Goal: Task Accomplishment & Management: Use online tool/utility

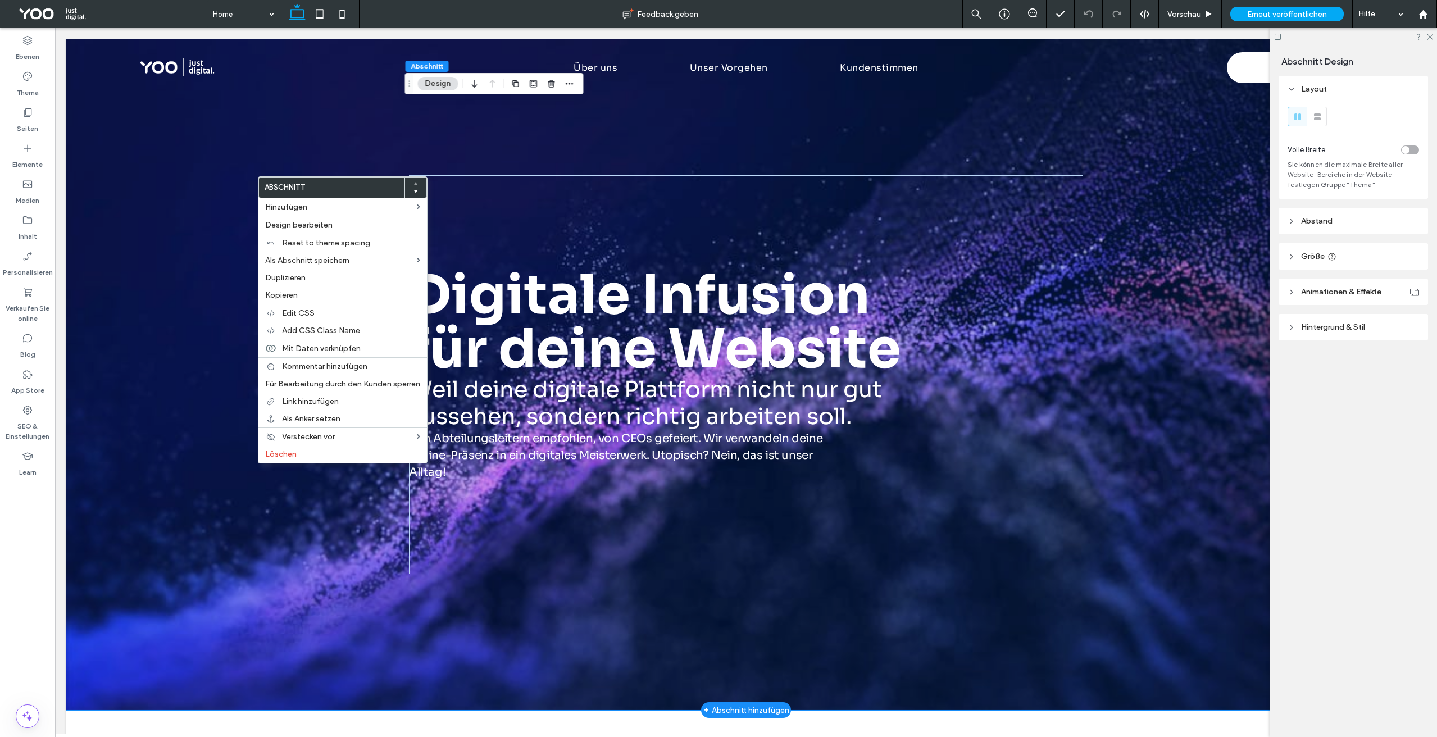
click at [224, 194] on div at bounding box center [745, 374] width 1359 height 671
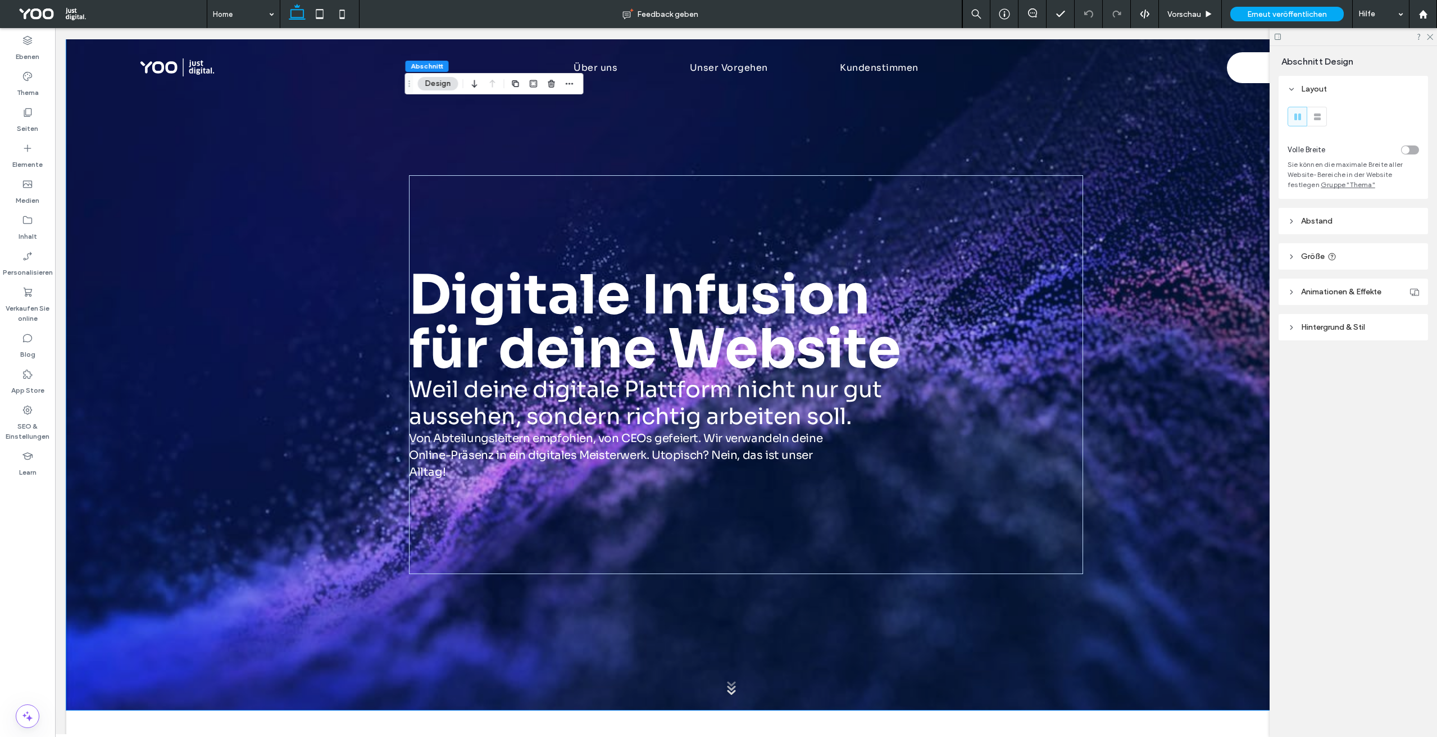
click at [1320, 327] on span "Hintergrund & Stil" at bounding box center [1333, 327] width 64 height 10
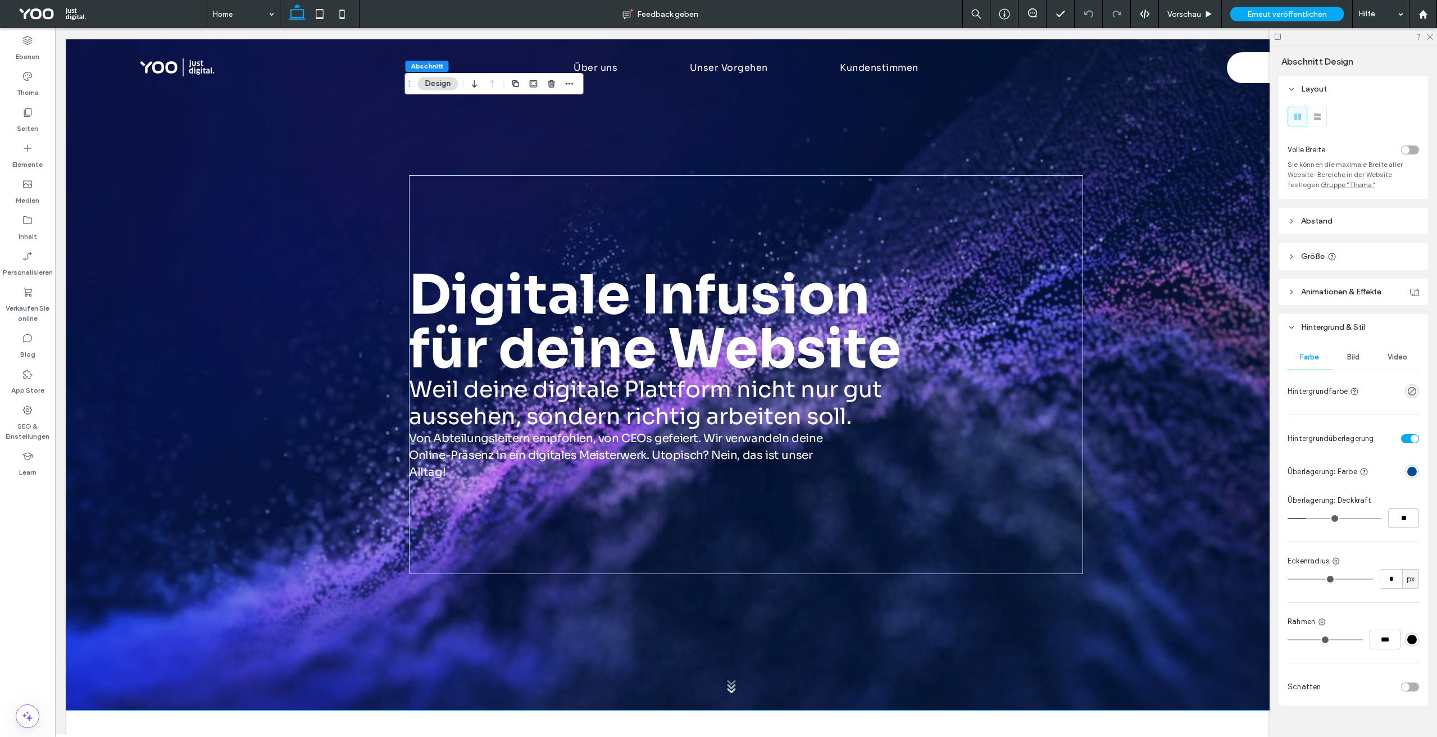
click at [1348, 361] on span "Bild" at bounding box center [1353, 357] width 12 height 9
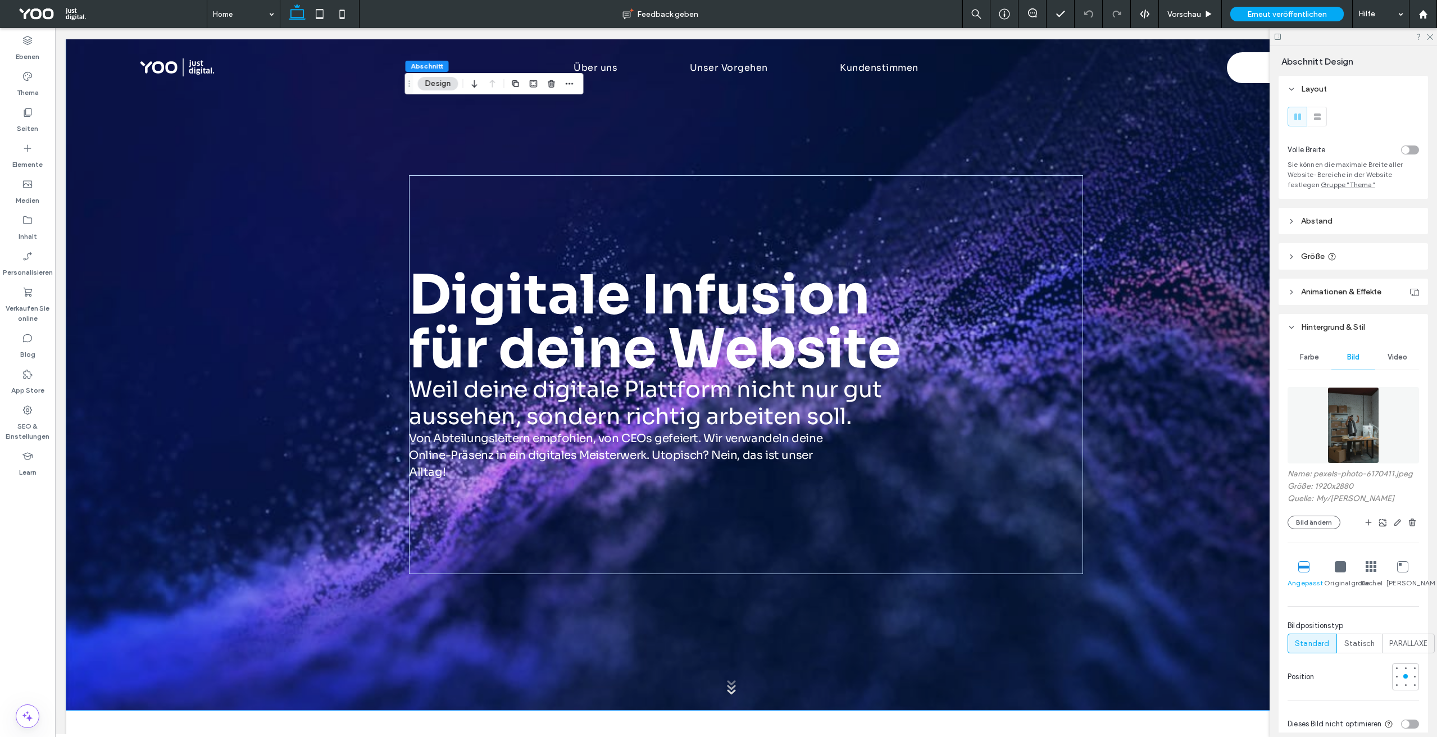
click at [1394, 354] on span "Video" at bounding box center [1398, 357] width 20 height 9
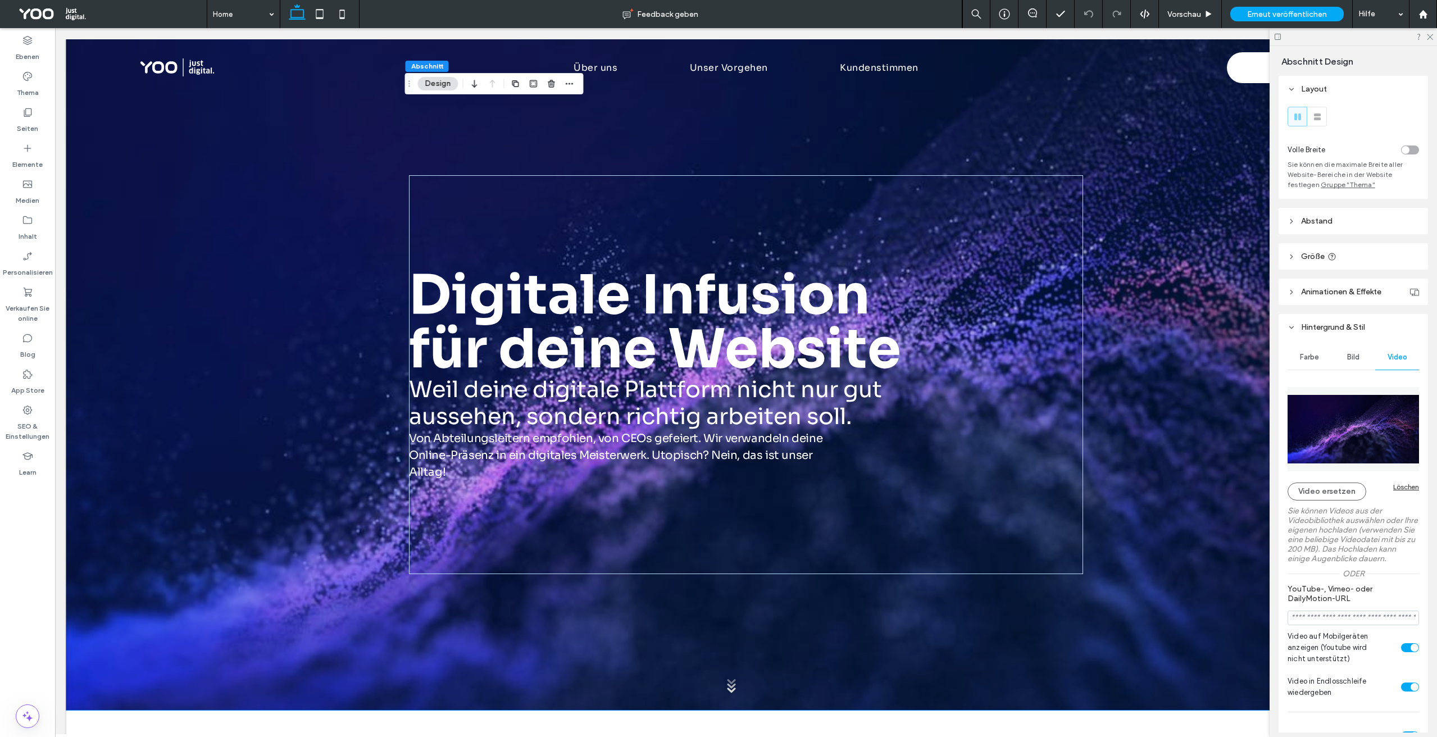
click at [1354, 362] on div "Bild" at bounding box center [1353, 357] width 44 height 25
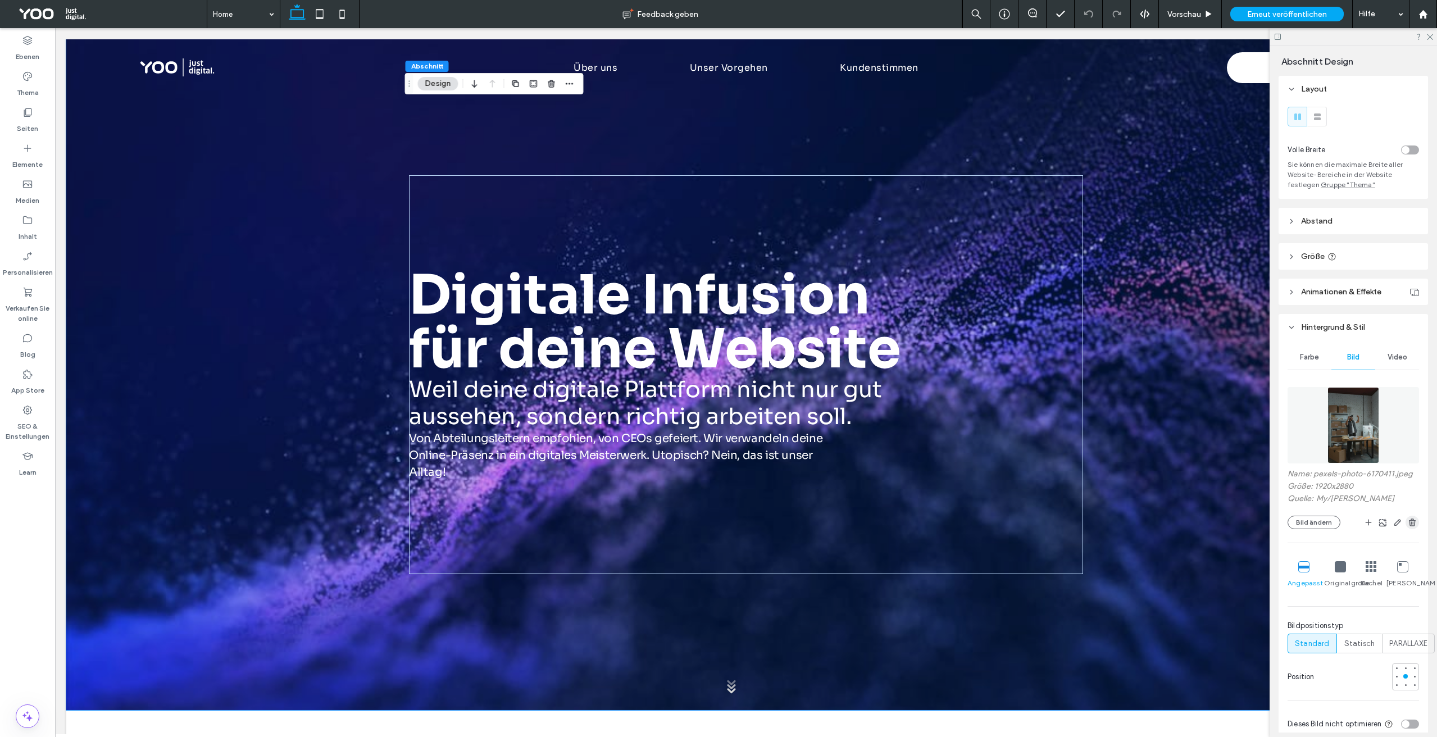
click at [1410, 520] on icon "button" at bounding box center [1412, 522] width 9 height 9
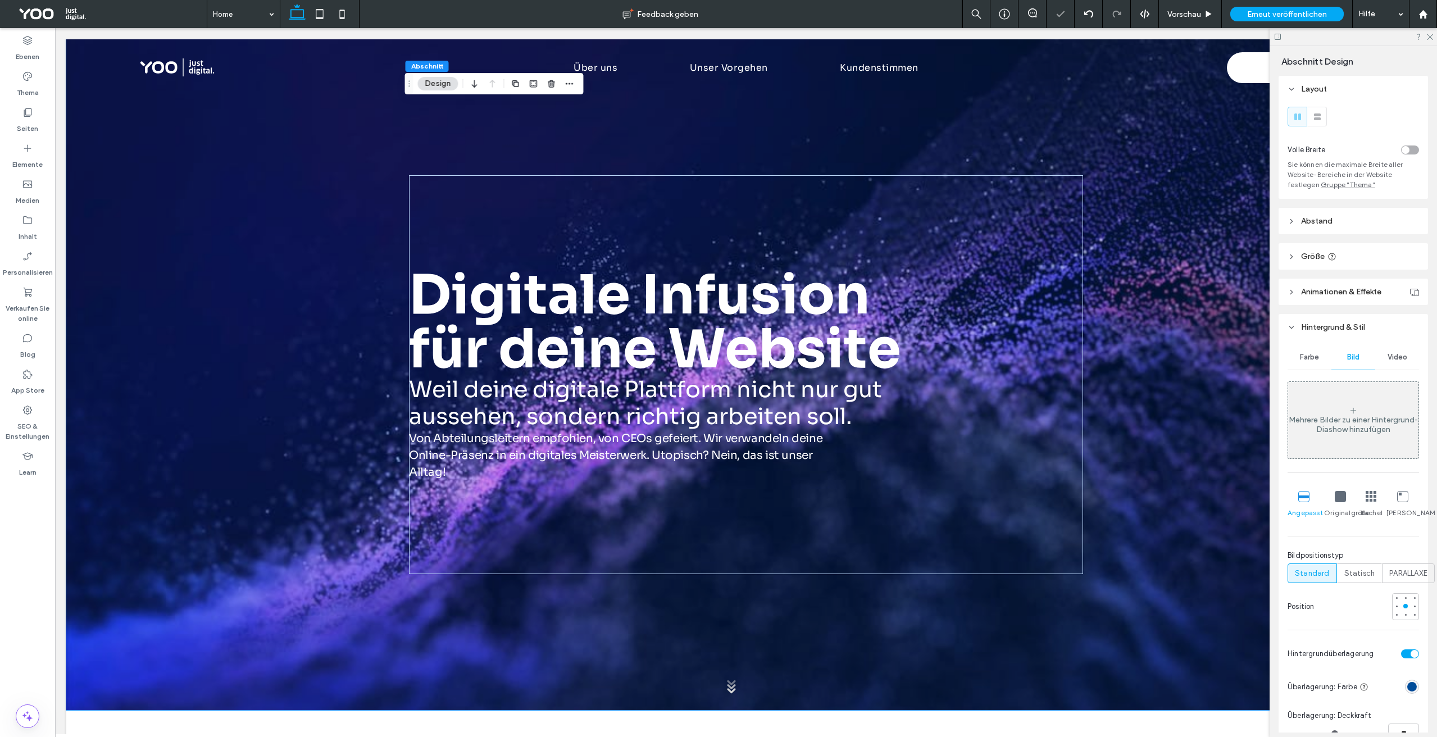
click at [1397, 359] on span "Video" at bounding box center [1398, 357] width 20 height 9
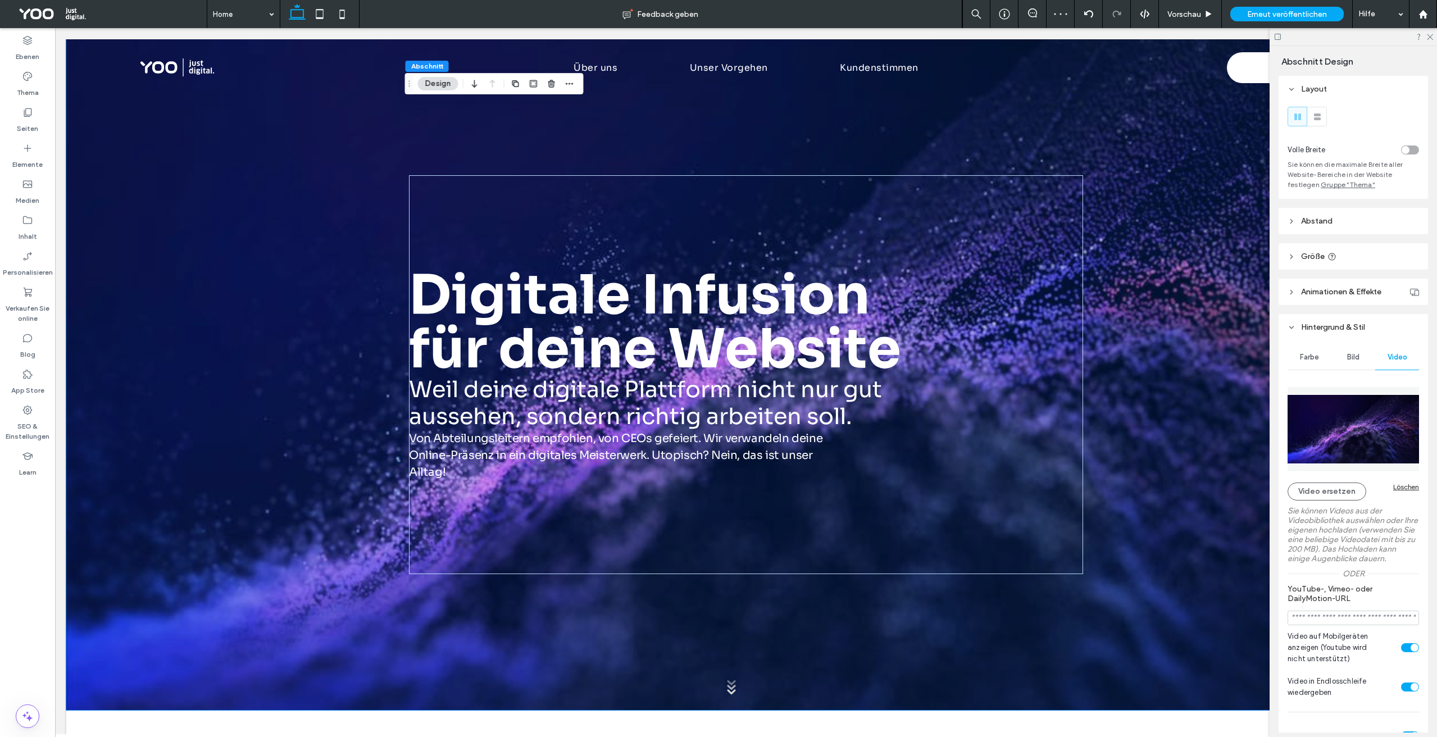
click at [1356, 433] on img at bounding box center [1353, 429] width 131 height 84
click at [1333, 451] on img at bounding box center [1353, 429] width 131 height 84
click at [1188, 15] on span "Vorschau" at bounding box center [1184, 15] width 34 height 10
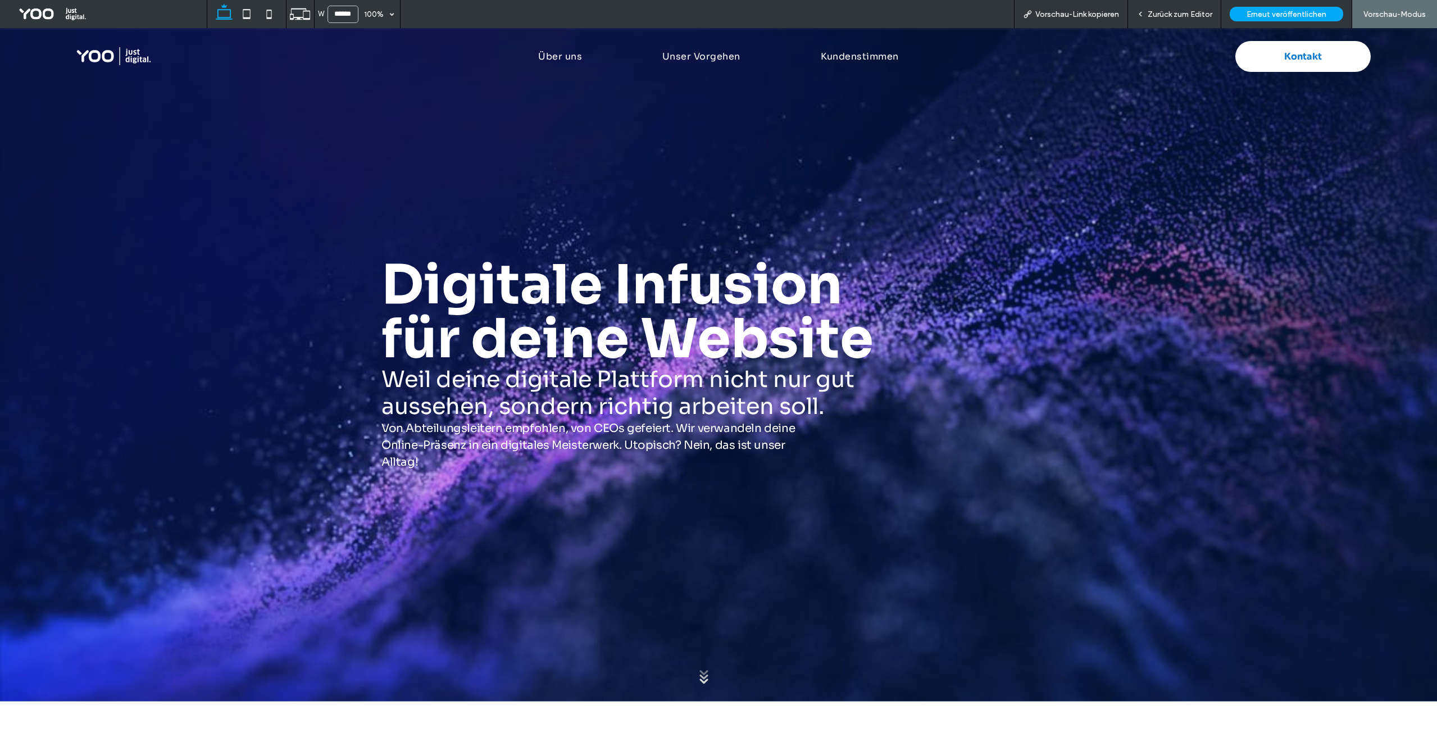
drag, startPoint x: 1189, startPoint y: 16, endPoint x: 777, endPoint y: 2, distance: 412.6
click at [1189, 16] on span "Zurück zum Editor" at bounding box center [1180, 15] width 65 height 10
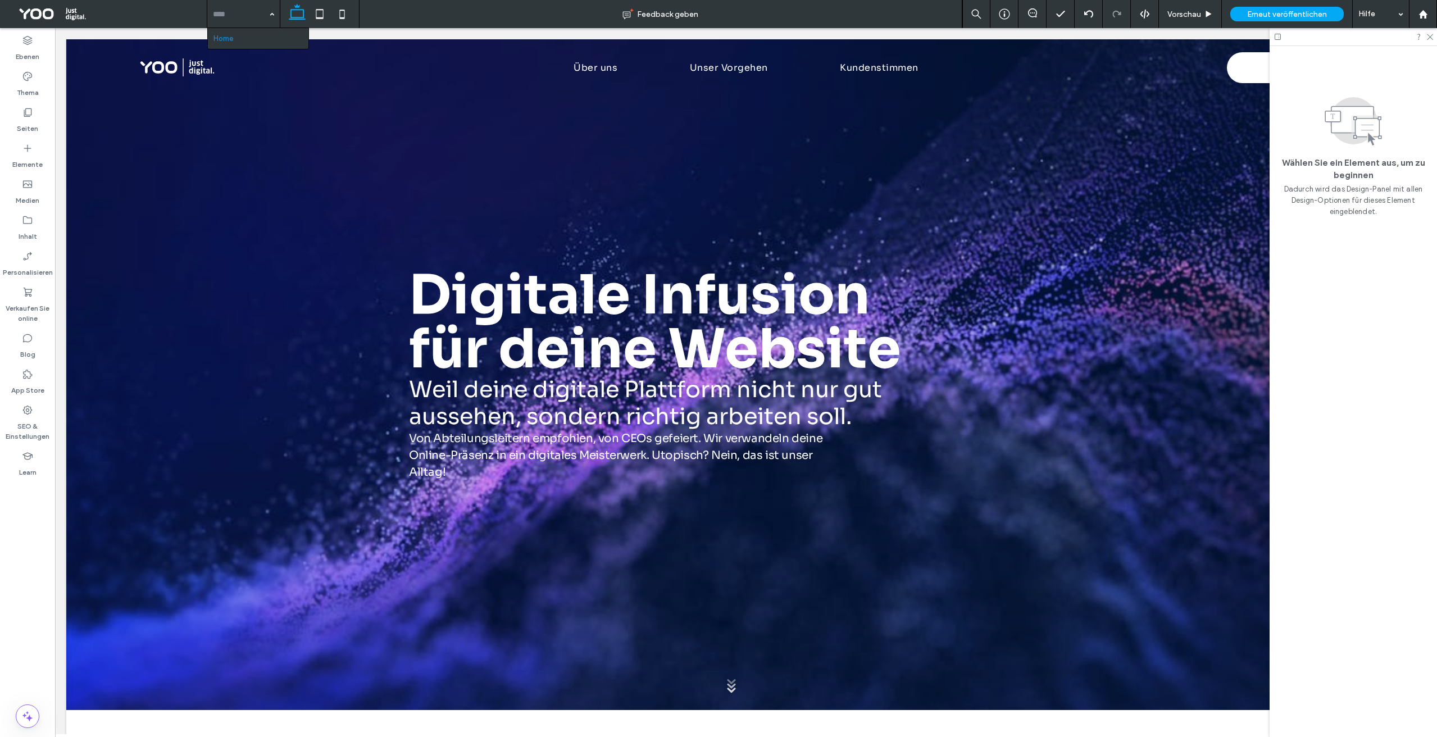
click at [253, 11] on input at bounding box center [241, 14] width 56 height 28
click at [33, 12] on span at bounding box center [107, 14] width 198 height 22
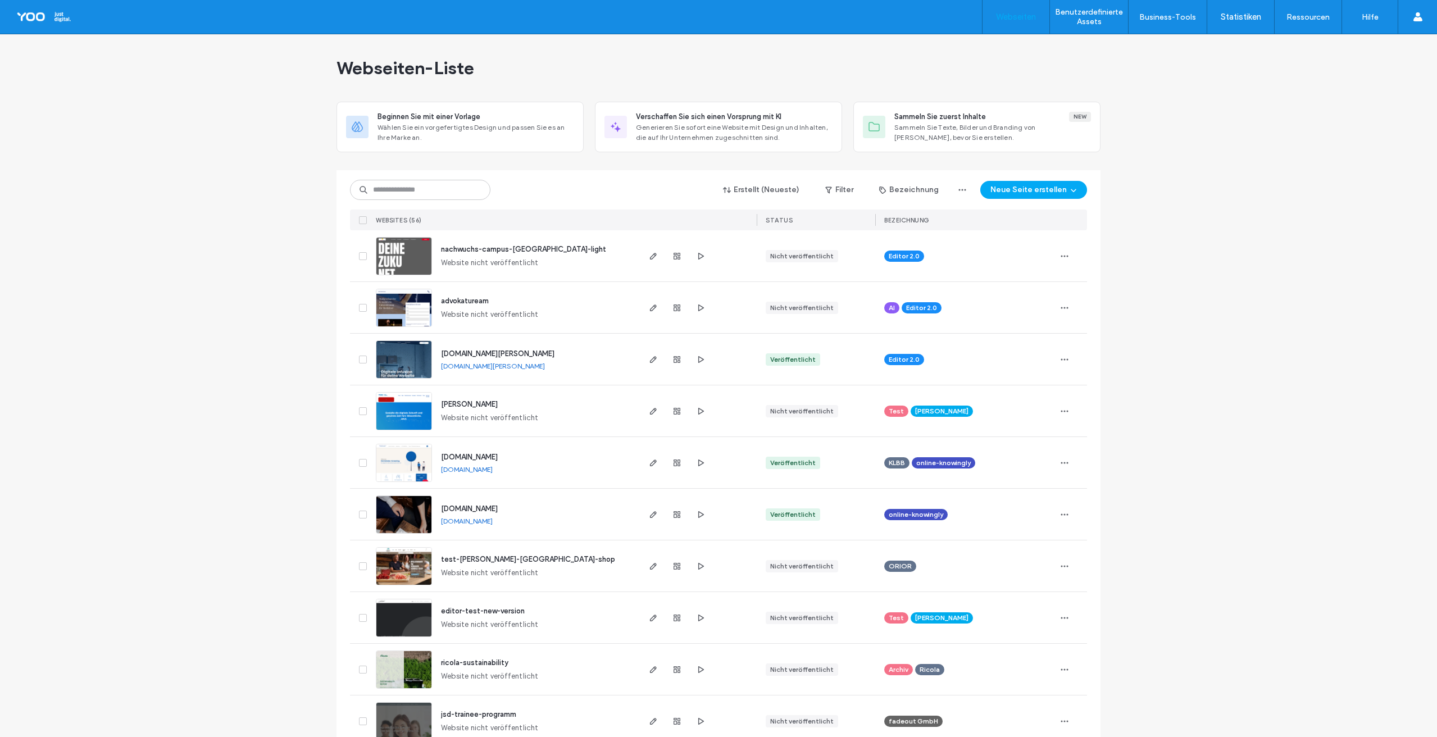
drag, startPoint x: 547, startPoint y: 368, endPoint x: 528, endPoint y: 370, distance: 18.6
click at [528, 370] on div "[DOMAIN_NAME][PERSON_NAME] [DOMAIN_NAME][PERSON_NAME]" at bounding box center [535, 359] width 206 height 51
copy div "[DOMAIN_NAME][PERSON_NAME]"
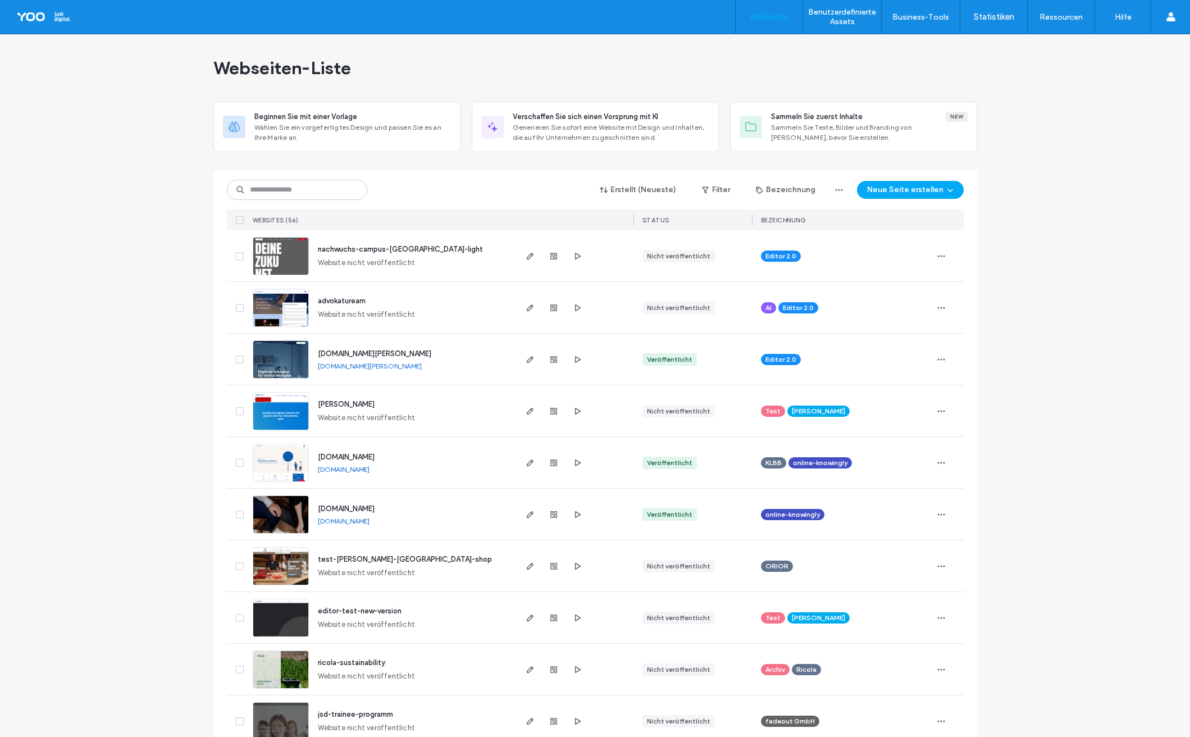
click at [281, 357] on img at bounding box center [280, 379] width 55 height 76
